Goal: Information Seeking & Learning: Learn about a topic

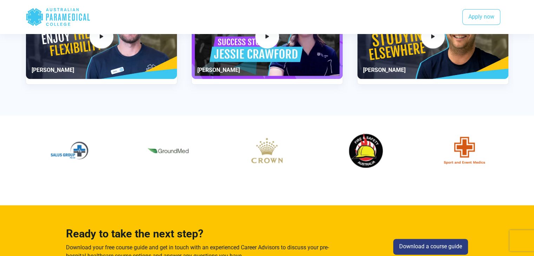
scroll to position [913, 0]
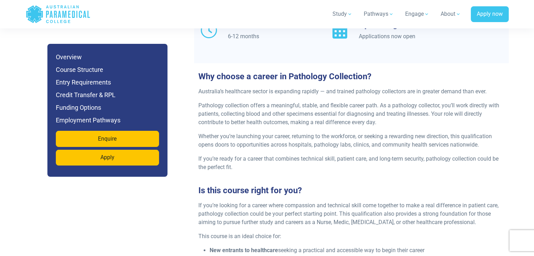
scroll to position [738, 0]
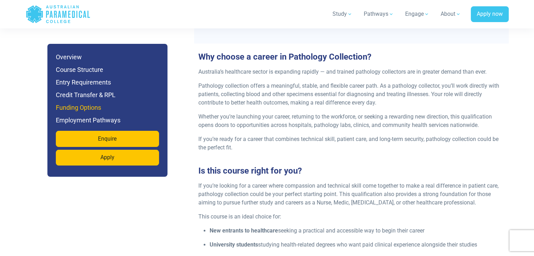
click at [86, 107] on h6 "Funding Options" at bounding box center [107, 108] width 103 height 10
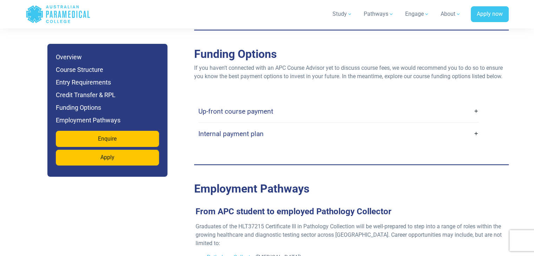
scroll to position [1961, 0]
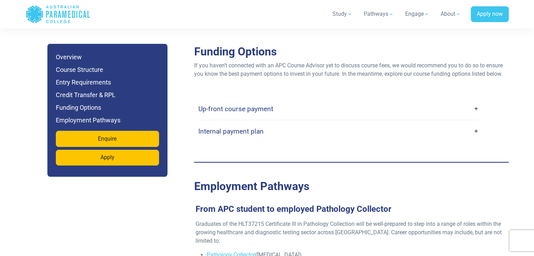
click at [366, 101] on link "Up-front course payment" at bounding box center [338, 109] width 281 height 17
click at [476, 101] on link "Up-front course payment" at bounding box center [338, 109] width 281 height 17
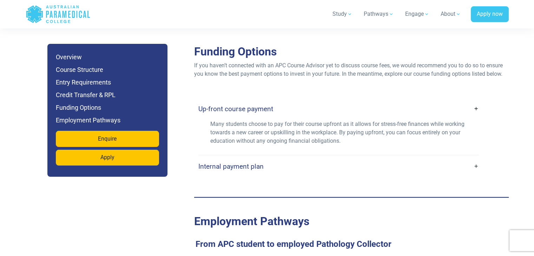
click at [483, 153] on div "Up-front course payment Many students choose to pay for their course upfront as…" at bounding box center [351, 138] width 306 height 80
click at [474, 158] on link "Internal payment plan" at bounding box center [338, 166] width 281 height 17
click at [469, 161] on link "Internal payment plan" at bounding box center [338, 166] width 281 height 17
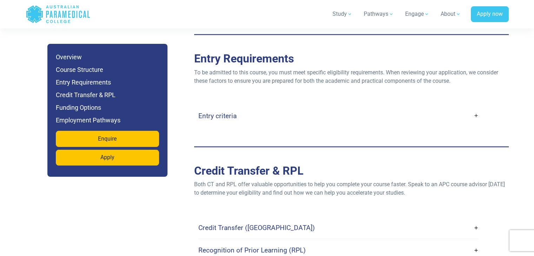
scroll to position [1716, 0]
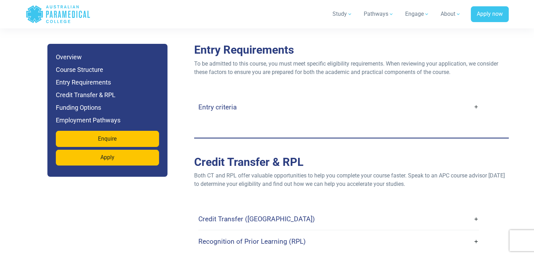
click at [443, 99] on link "Entry criteria" at bounding box center [338, 107] width 281 height 17
click at [476, 99] on link "Entry criteria" at bounding box center [338, 107] width 281 height 17
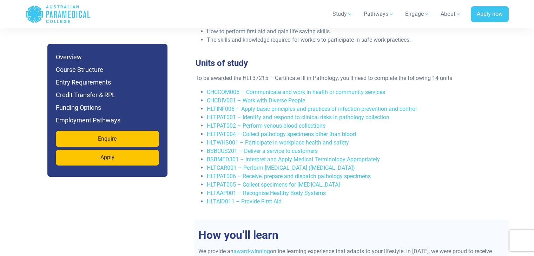
scroll to position [1335, 0]
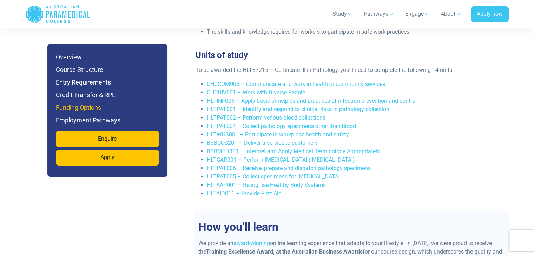
click at [90, 109] on h6 "Funding Options" at bounding box center [107, 108] width 103 height 10
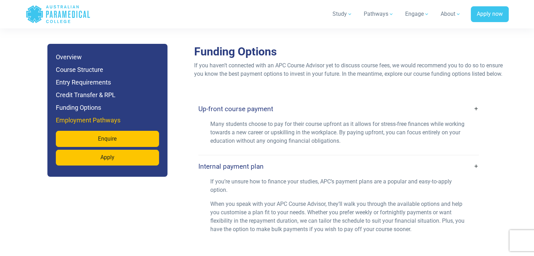
click at [96, 120] on h6 "Employment Pathways" at bounding box center [107, 121] width 103 height 10
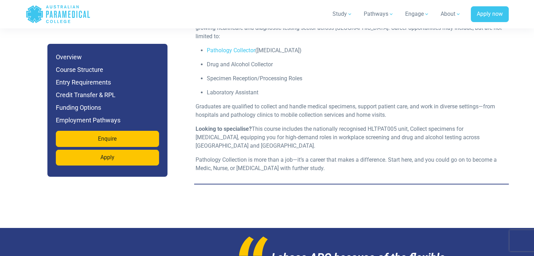
scroll to position [2617, 0]
